Goal: Task Accomplishment & Management: Manage account settings

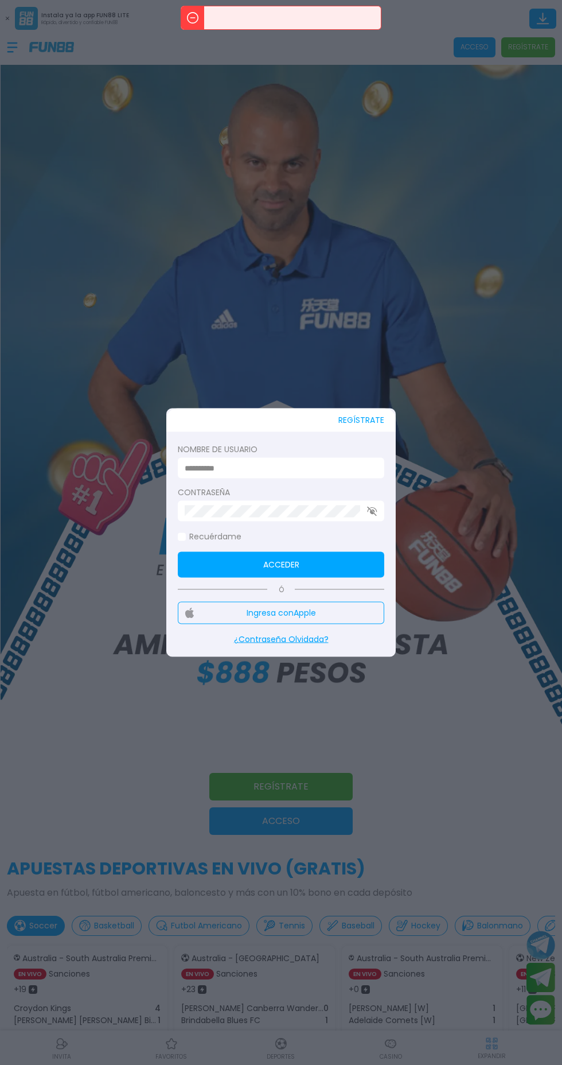
click at [435, 779] on div at bounding box center [281, 532] width 562 height 1065
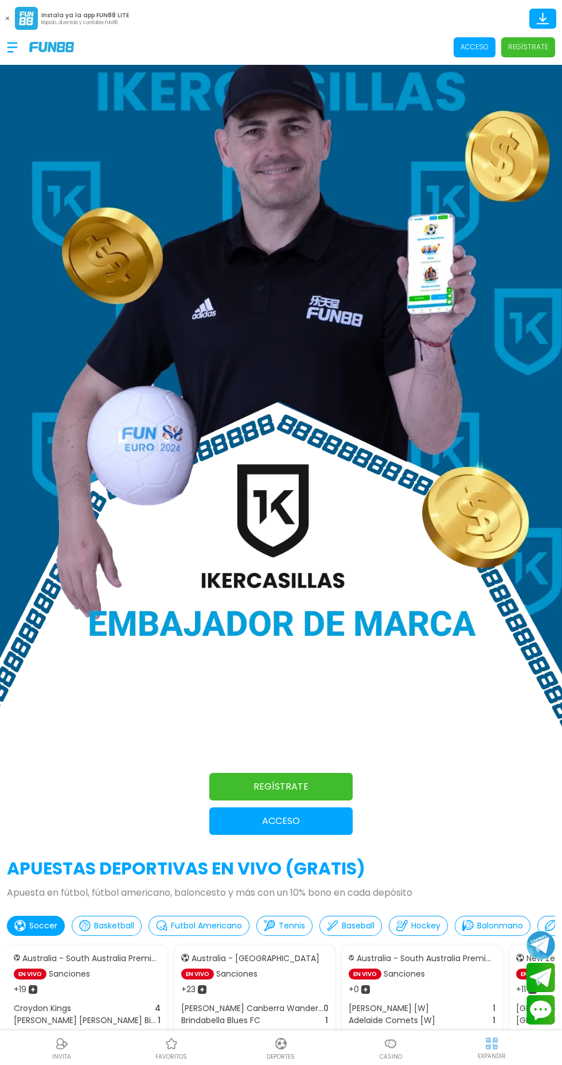
click at [7, 18] on use at bounding box center [7, 18] width 3 height 3
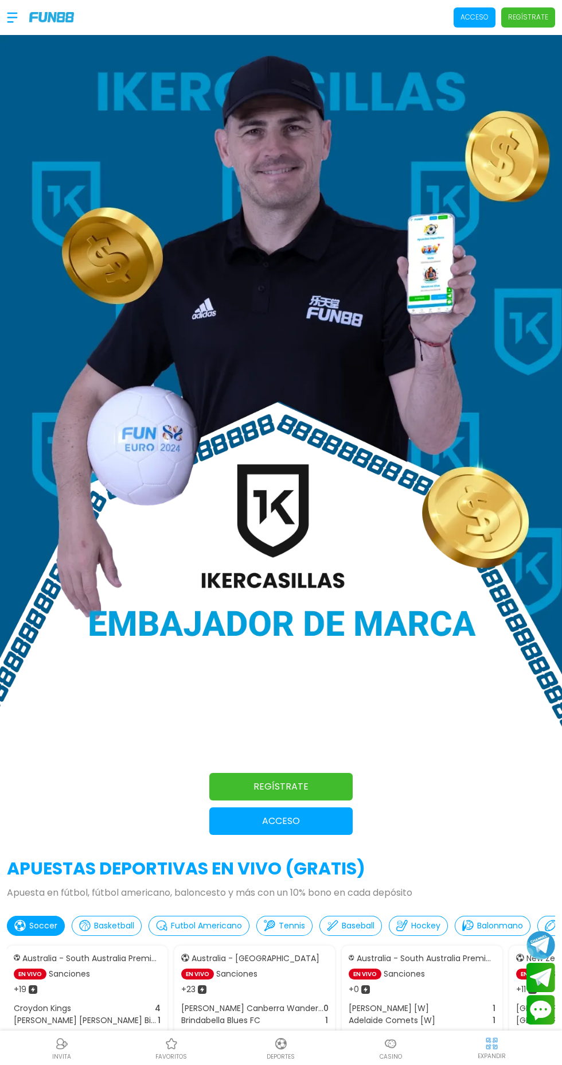
click at [14, 26] on div at bounding box center [18, 18] width 22 height 34
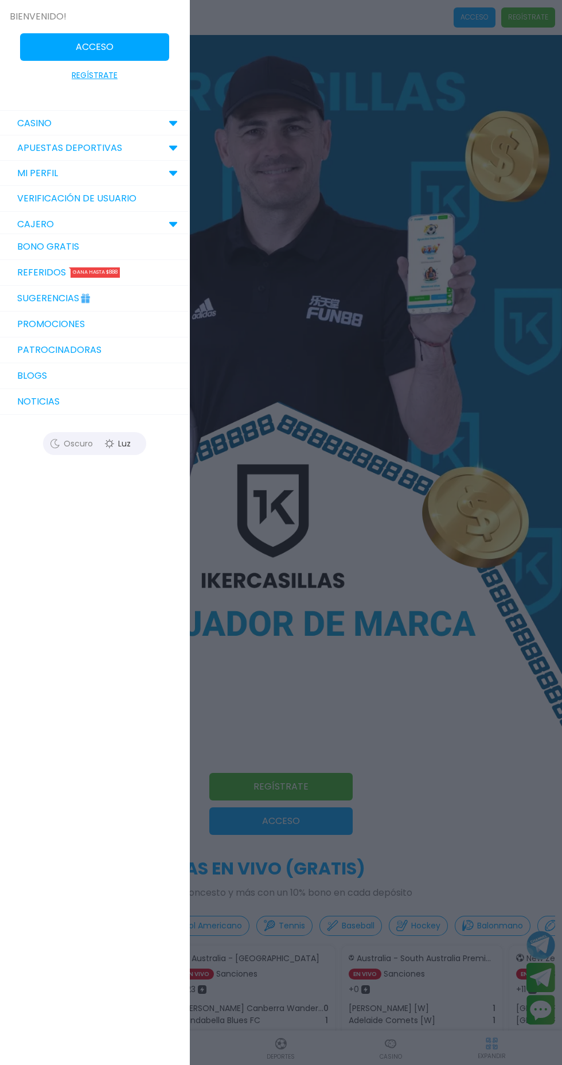
click at [32, 246] on link "Bono Gratis" at bounding box center [94, 247] width 189 height 26
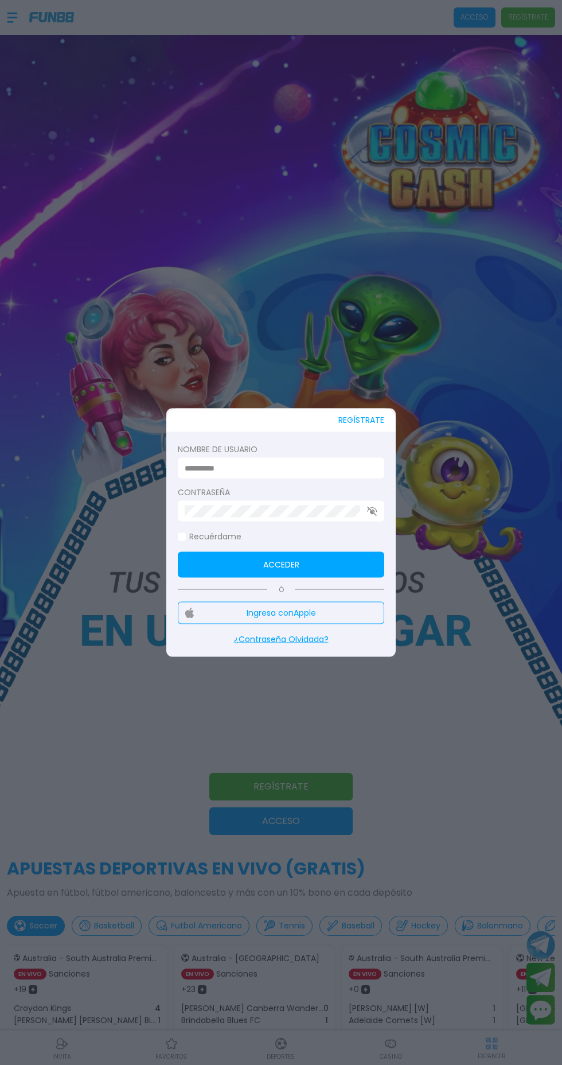
type input "**********"
click button "Acceder" at bounding box center [281, 565] width 207 height 26
